Goal: Use online tool/utility: Utilize a website feature to perform a specific function

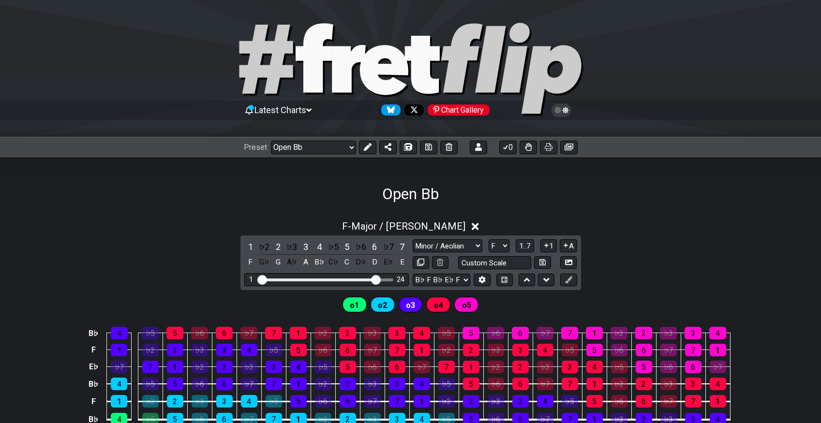
select select "/023551606881"
select select "Major / [PERSON_NAME]"
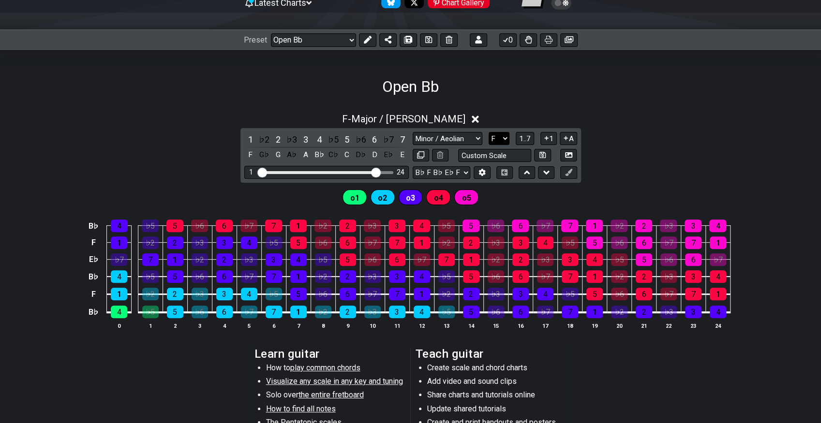
click at [500, 136] on select "A♭ A A♯ B♭ B C C♯ D♭ D D♯ E♭ E F F♯ G♭ G G♯" at bounding box center [498, 138] width 21 height 13
click at [488, 132] on select "A♭ A A♯ B♭ B C C♯ D♭ D D♯ E♭ E F F♯ G♭ G G♯" at bounding box center [498, 138] width 21 height 13
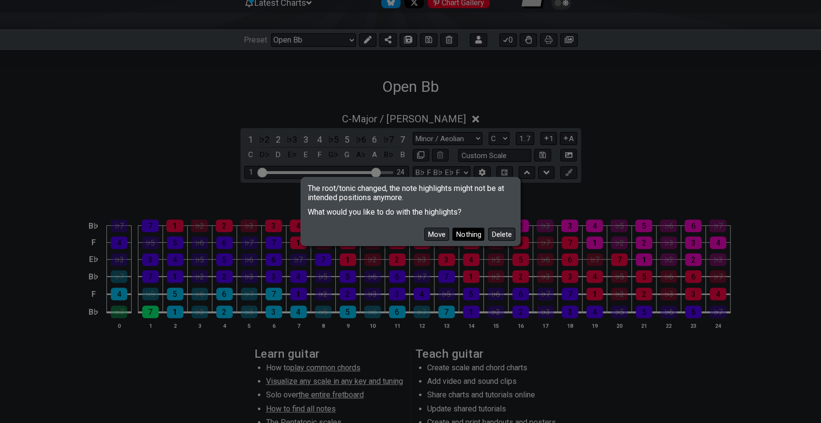
click at [459, 234] on button "Nothing" at bounding box center [468, 234] width 32 height 13
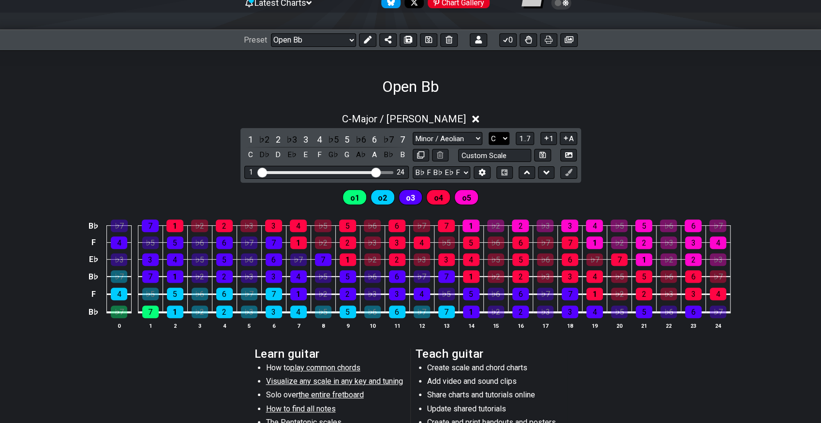
click at [500, 139] on select "A♭ A A♯ B♭ B C C♯ D♭ D D♯ E♭ E F F♯ G♭ G G♯" at bounding box center [498, 138] width 21 height 13
click at [488, 132] on select "A♭ A A♯ B♭ B C C♯ D♭ D D♯ E♭ E F F♯ G♭ G G♯" at bounding box center [498, 138] width 21 height 13
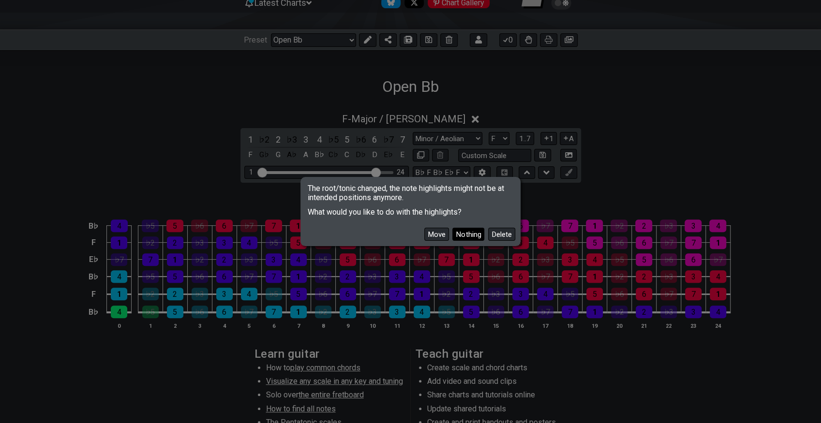
click at [467, 236] on button "Nothing" at bounding box center [468, 234] width 32 height 13
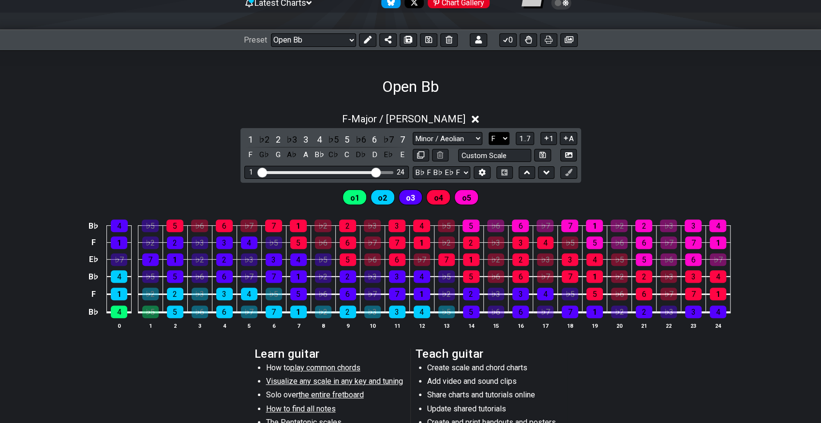
click at [500, 140] on select "A♭ A A♯ B♭ B C C♯ D♭ D D♯ E♭ E F F♯ G♭ G G♯" at bounding box center [498, 138] width 21 height 13
click at [488, 132] on select "A♭ A A♯ B♭ B C C♯ D♭ D D♯ E♭ E F F♯ G♭ G G♯" at bounding box center [498, 138] width 21 height 13
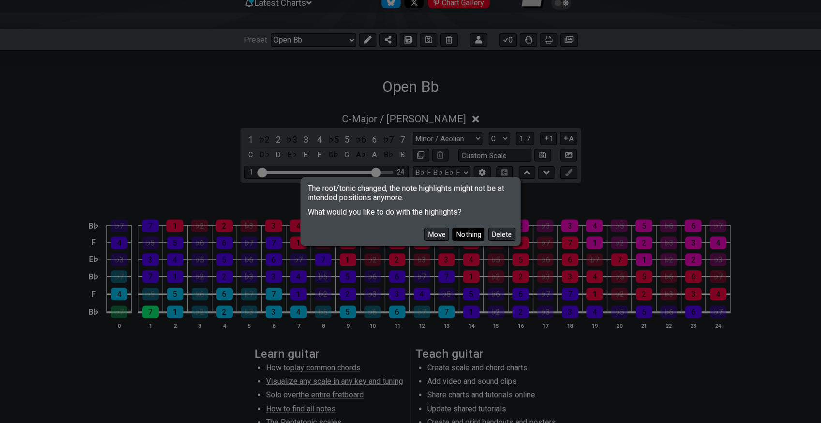
click at [474, 233] on button "Nothing" at bounding box center [468, 234] width 32 height 13
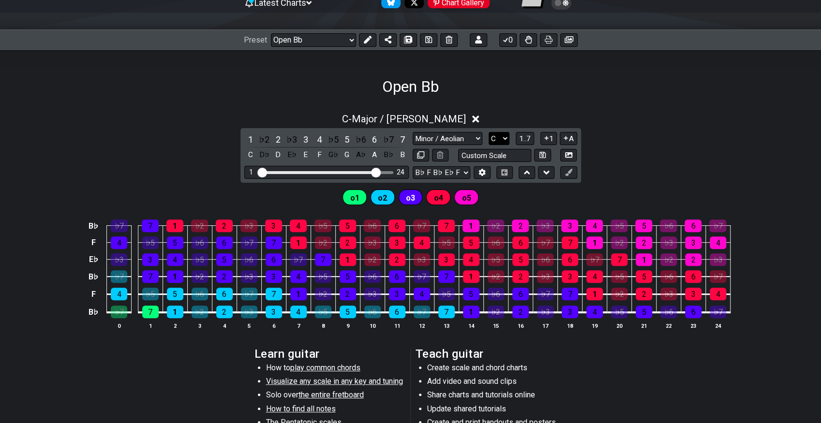
click at [500, 140] on select "A♭ A A♯ B♭ B C C♯ D♭ D D♯ E♭ E F F♯ G♭ G G♯" at bounding box center [498, 138] width 21 height 13
select select "Eb"
click at [488, 132] on select "A♭ A A♯ B♭ B C C♯ D♭ D D♯ E♭ E F F♯ G♭ G G♯" at bounding box center [498, 138] width 21 height 13
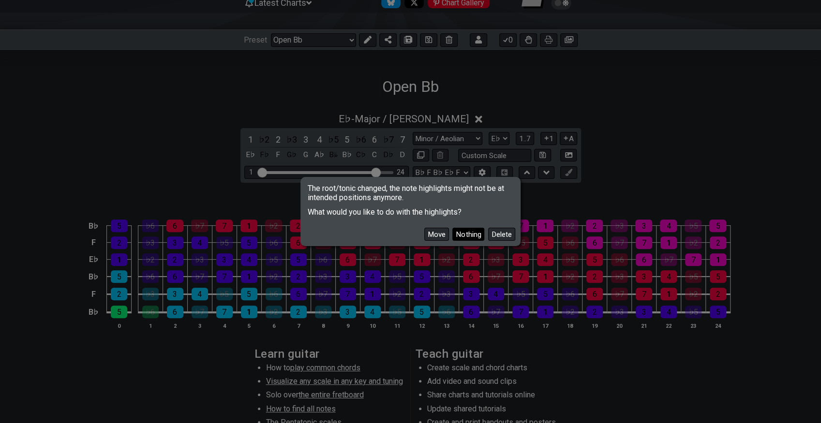
click at [471, 237] on button "Nothing" at bounding box center [468, 234] width 32 height 13
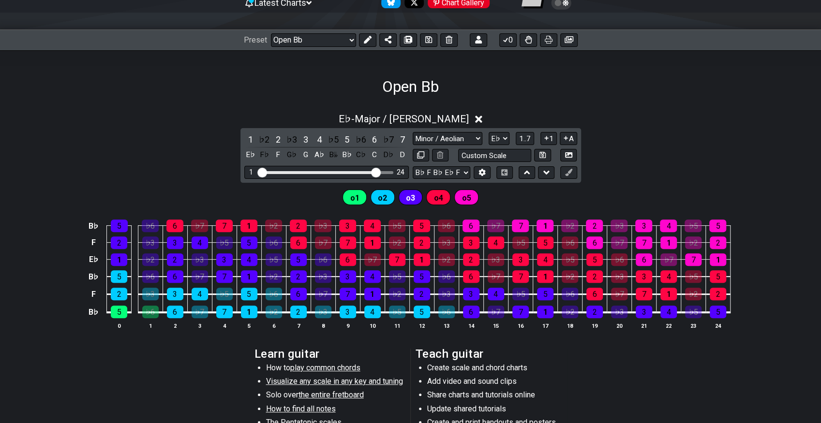
click at [85, 103] on div "E♭ - Major / Ionian 1 ♭2 2 ♭3 3 4 ♭5 5 ♭6 6 ♭7 7 E♭ F♭ F G♭ G A♭ B𝄫 B♭ C♭ C D♭ …" at bounding box center [410, 332] width 821 height 473
